Goal: Task Accomplishment & Management: Manage account settings

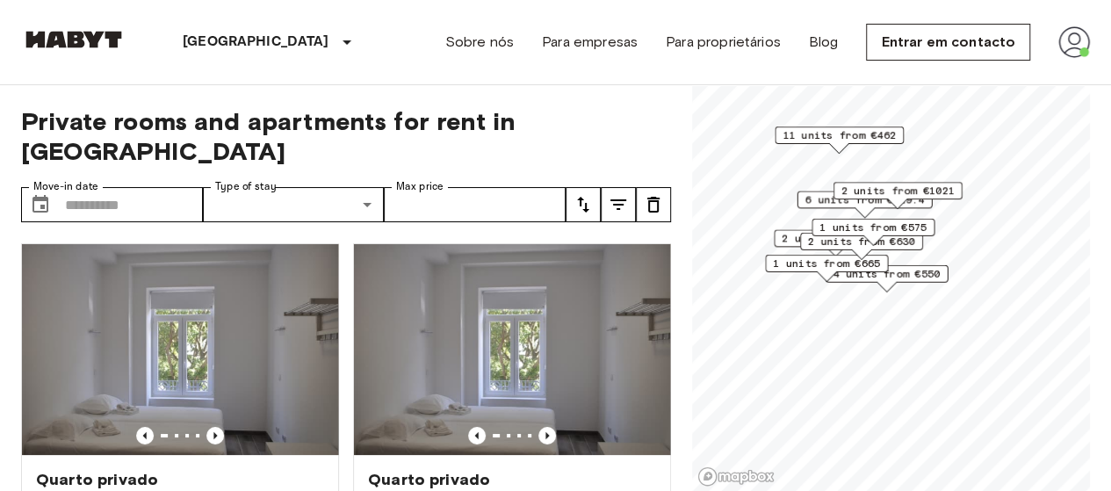
click at [1076, 57] on img at bounding box center [1075, 42] width 32 height 32
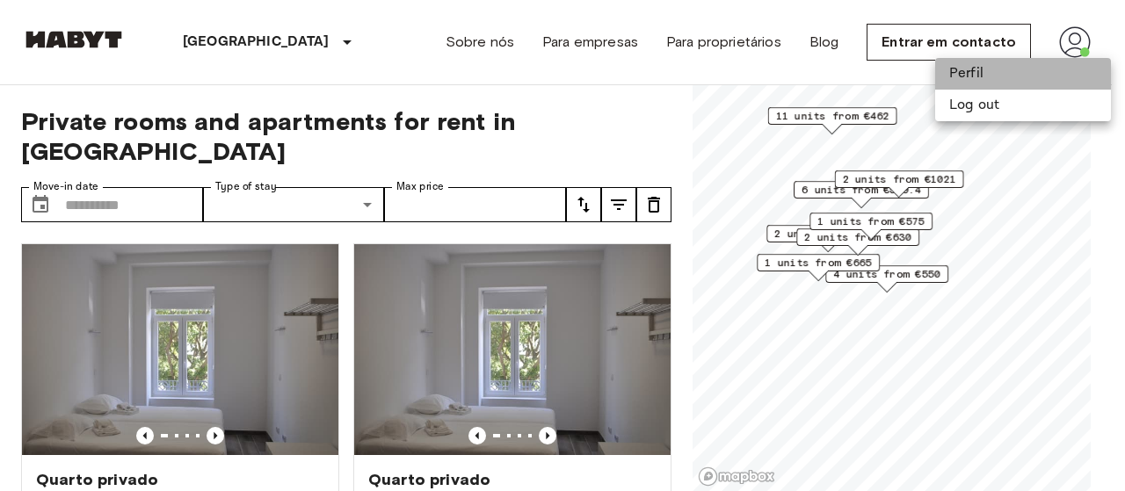
click at [967, 72] on li "Perfil" at bounding box center [1023, 74] width 176 height 32
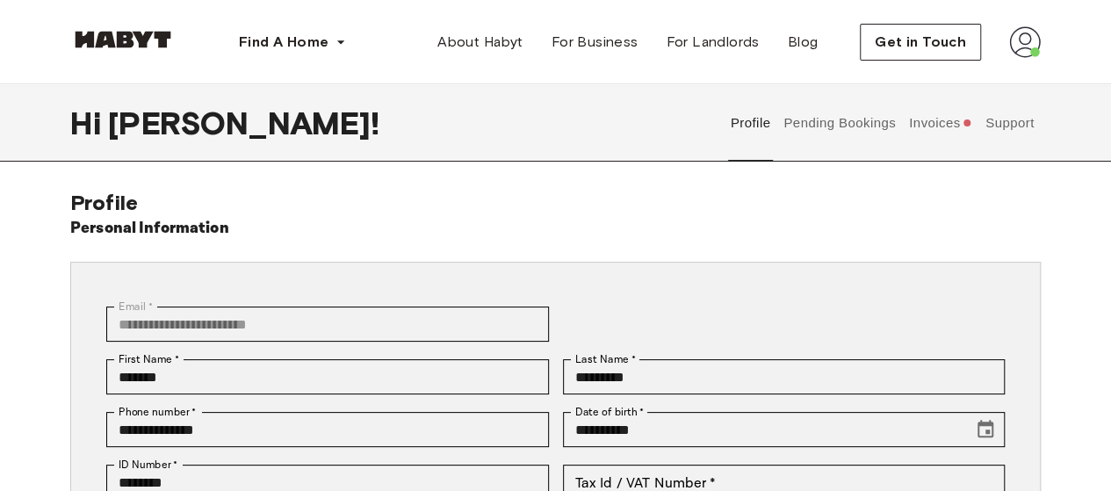
click at [928, 122] on button "Invoices" at bounding box center [941, 122] width 68 height 77
